Goal: Find specific page/section: Find specific page/section

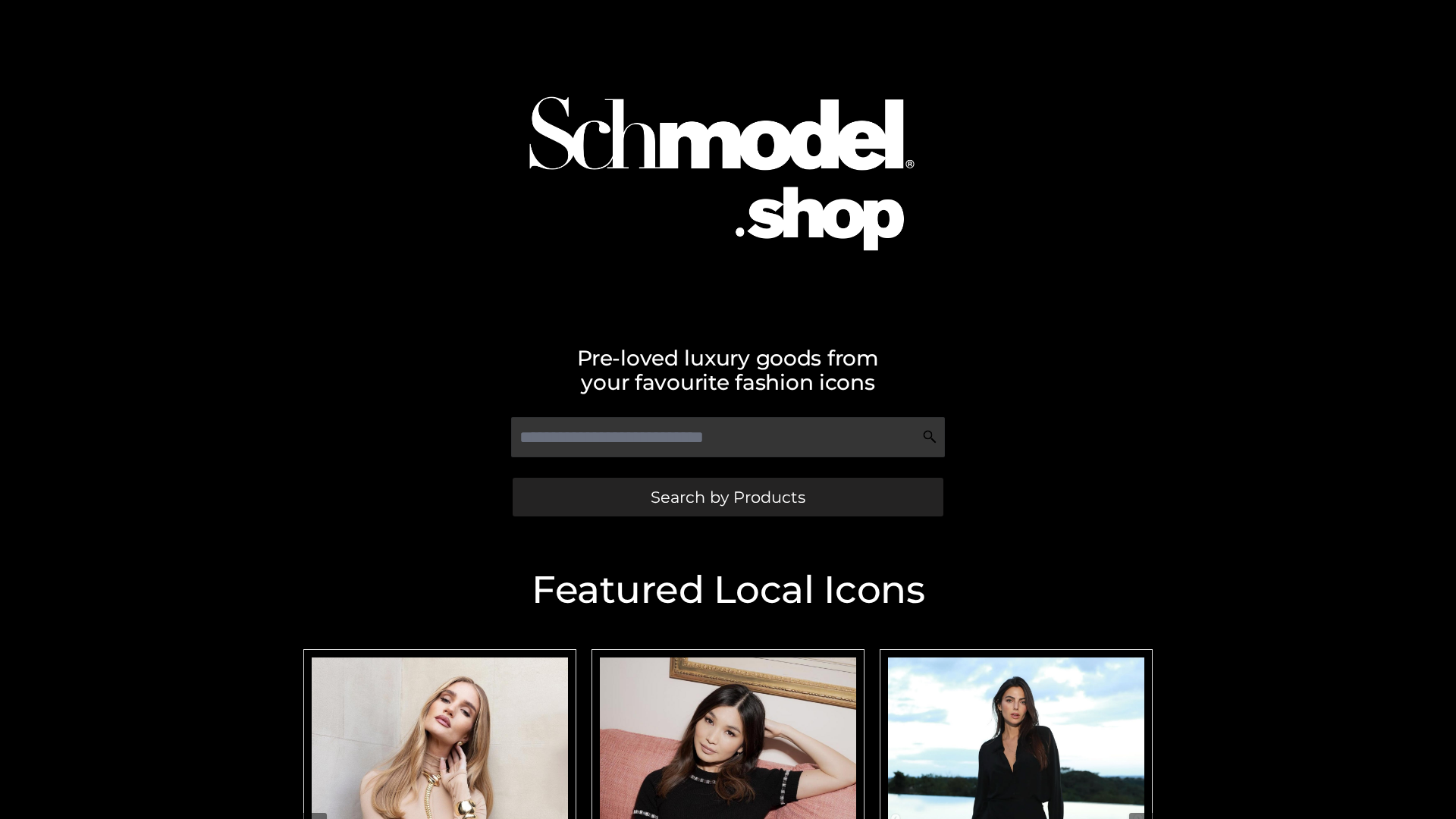
click at [728, 496] on span "Search by Products" at bounding box center [728, 496] width 155 height 16
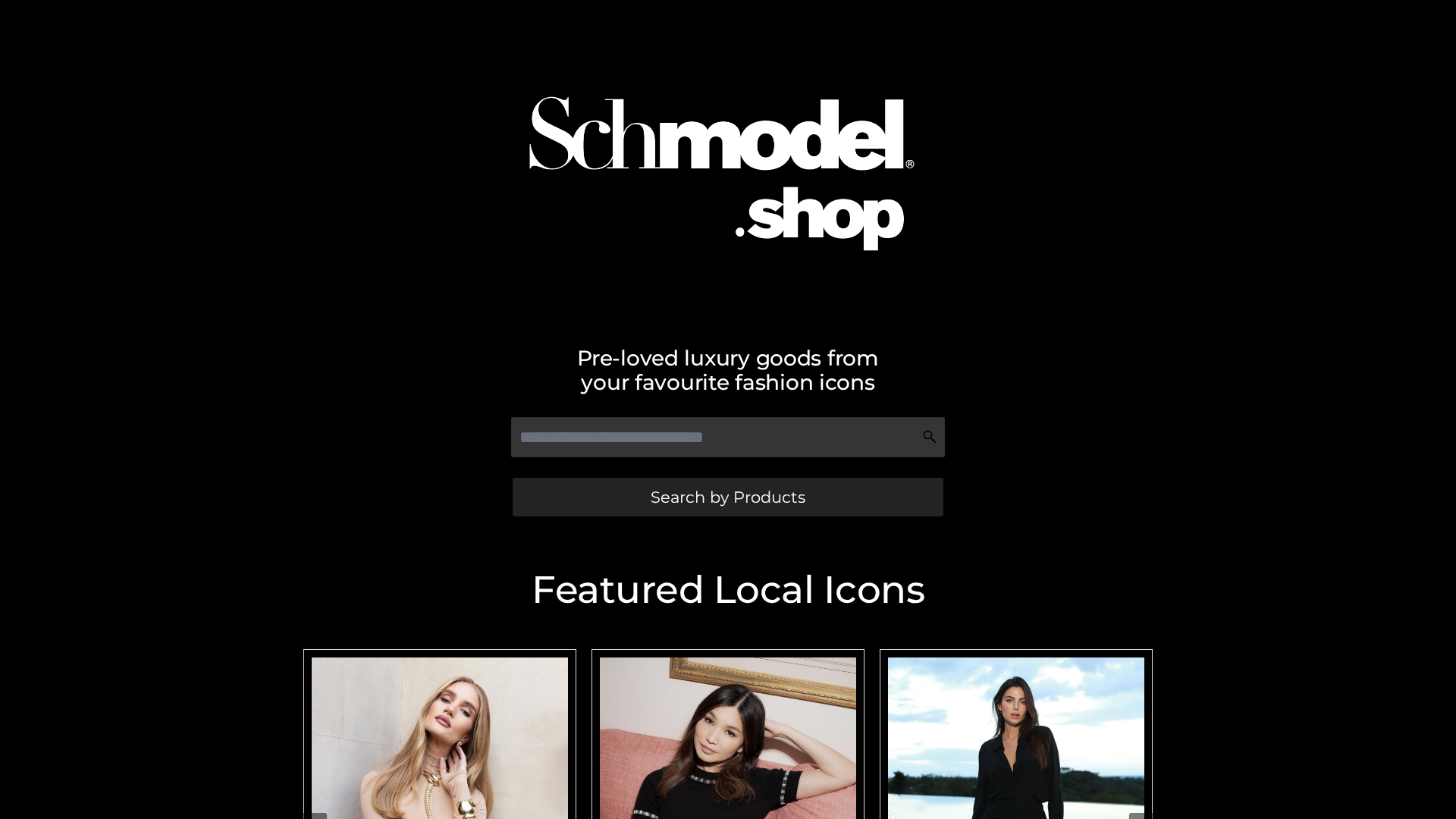
click at [728, 496] on span "Search by Products" at bounding box center [728, 496] width 155 height 16
